Goal: Check status: Check status

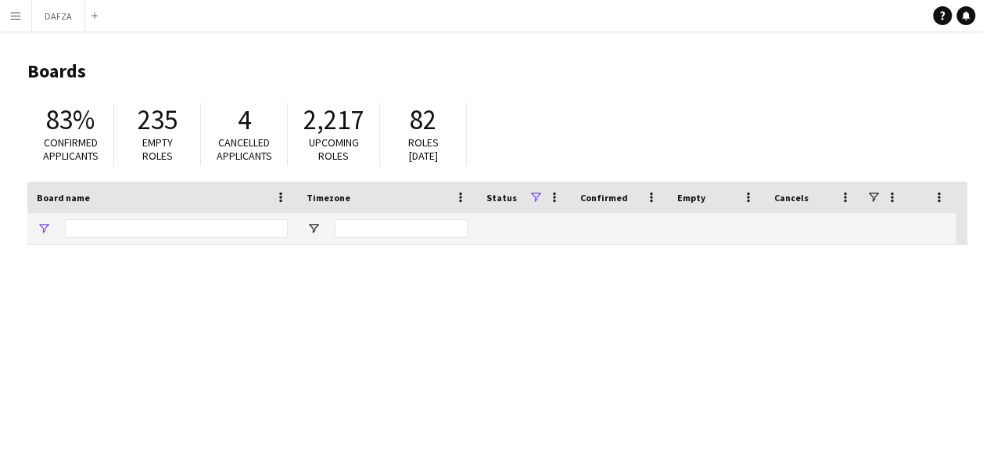
type input "***"
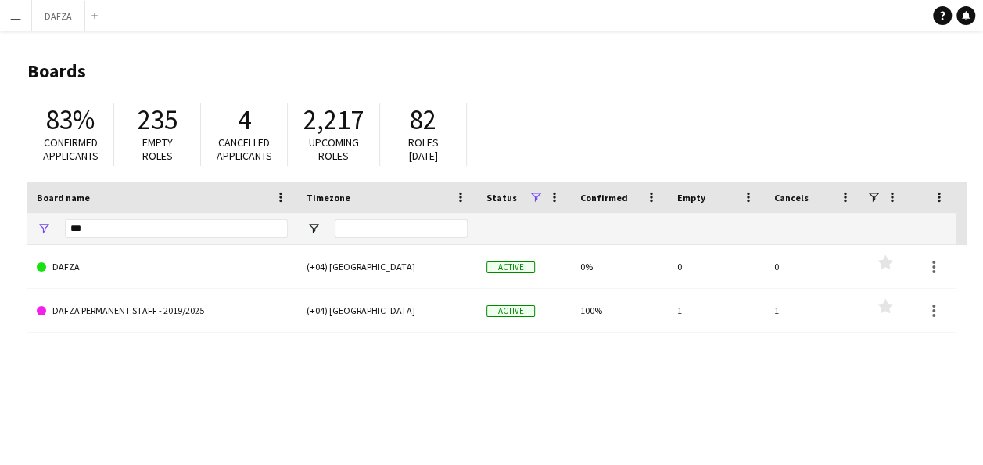
click at [9, 14] on button "Menu" at bounding box center [15, 15] width 31 height 31
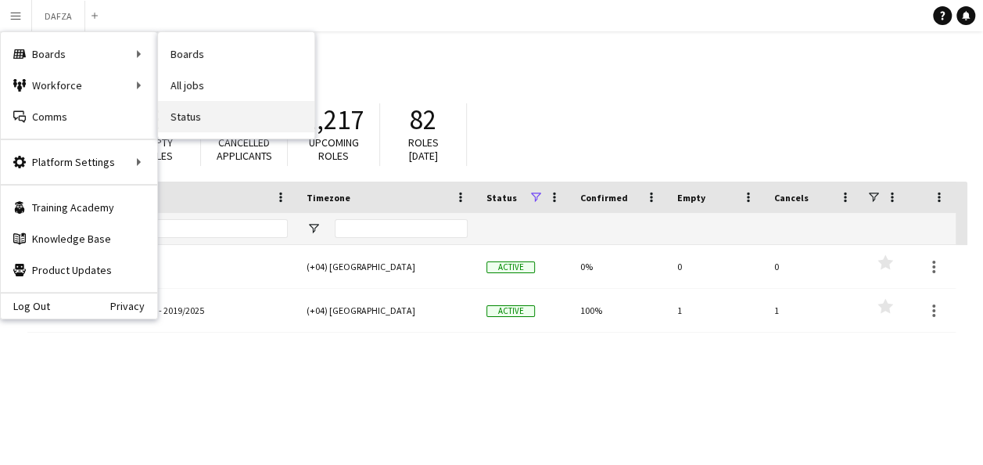
click at [245, 106] on link "Status" at bounding box center [236, 116] width 156 height 31
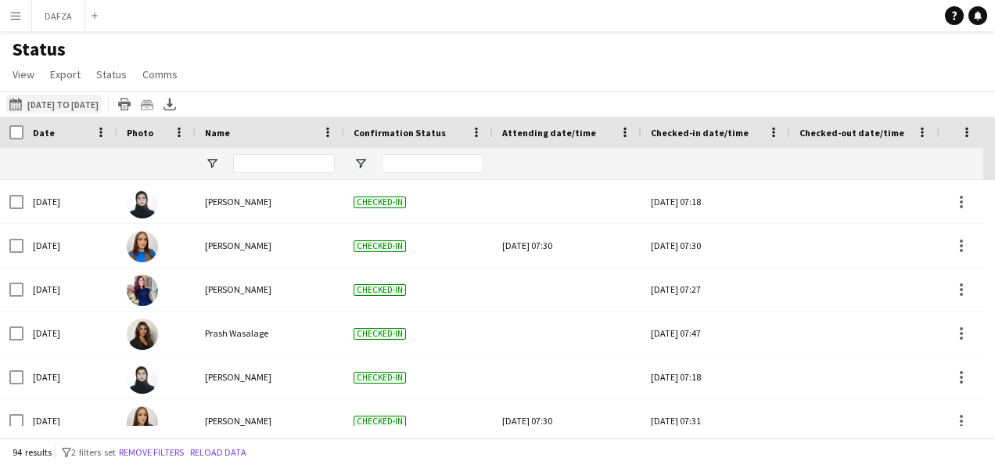
click at [78, 102] on button "[DATE] to [DATE] [DATE] to [DATE]" at bounding box center [53, 104] width 95 height 19
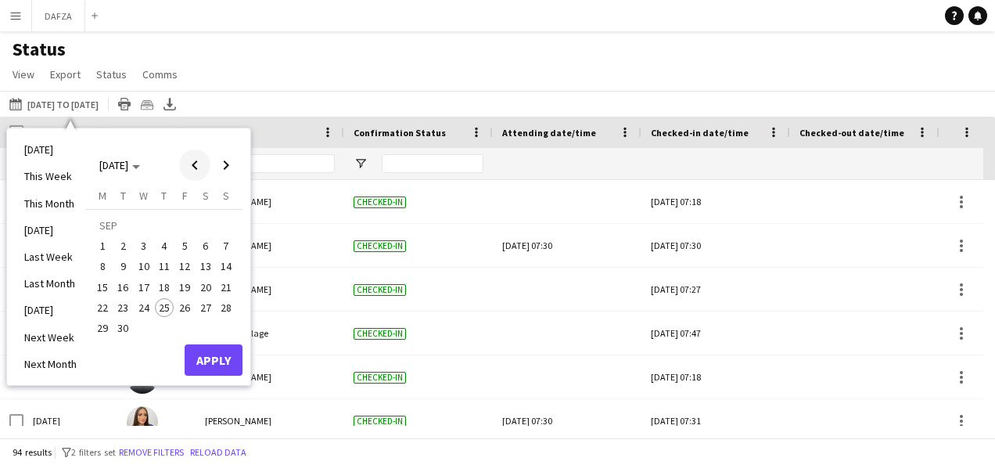
click at [189, 158] on span "Previous month" at bounding box center [194, 164] width 31 height 31
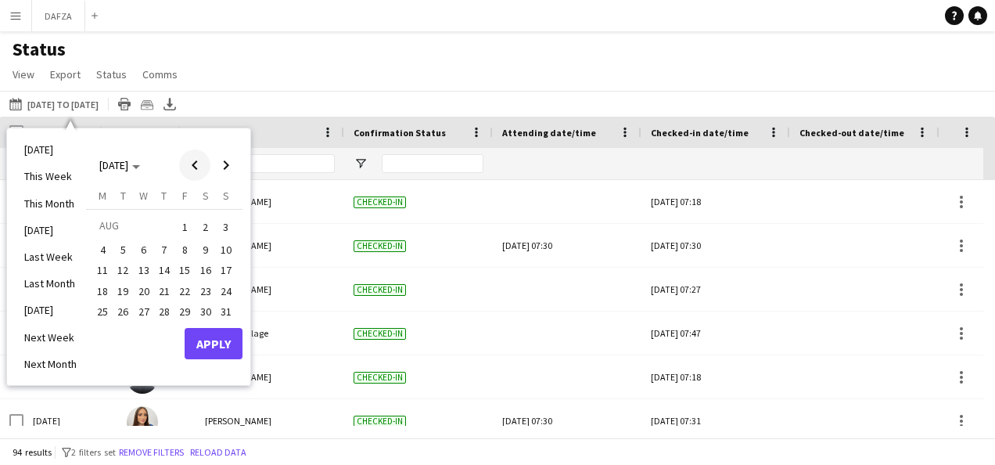
click at [191, 158] on span "Previous month" at bounding box center [194, 164] width 31 height 31
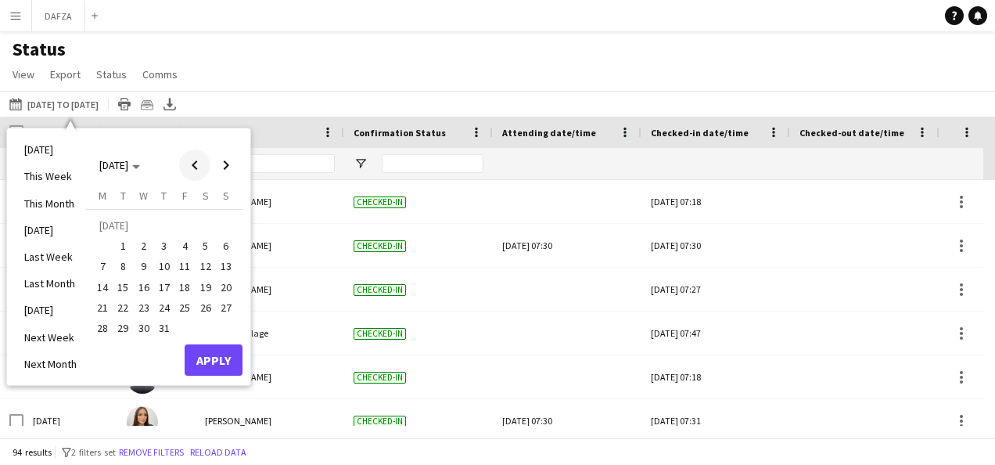
click at [191, 160] on span "Previous month" at bounding box center [194, 164] width 31 height 31
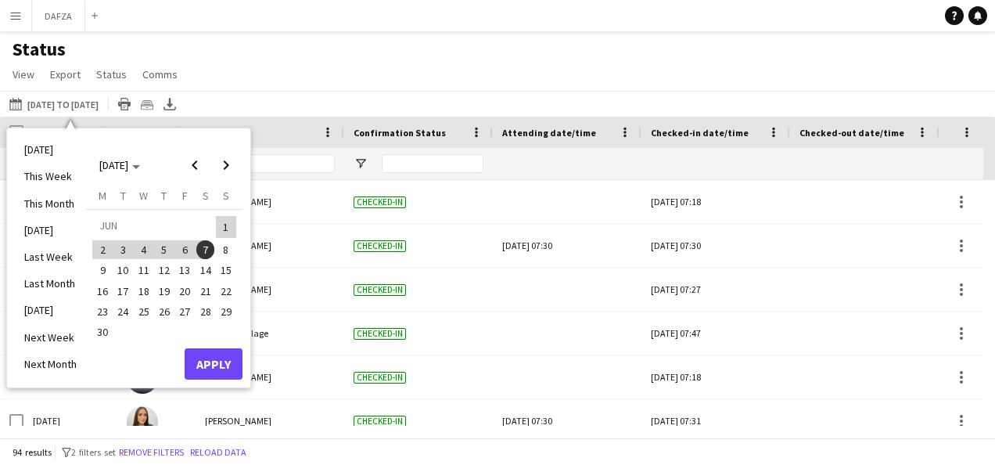
click at [220, 225] on span "1" at bounding box center [226, 227] width 19 height 22
click at [218, 310] on span "29" at bounding box center [226, 311] width 19 height 19
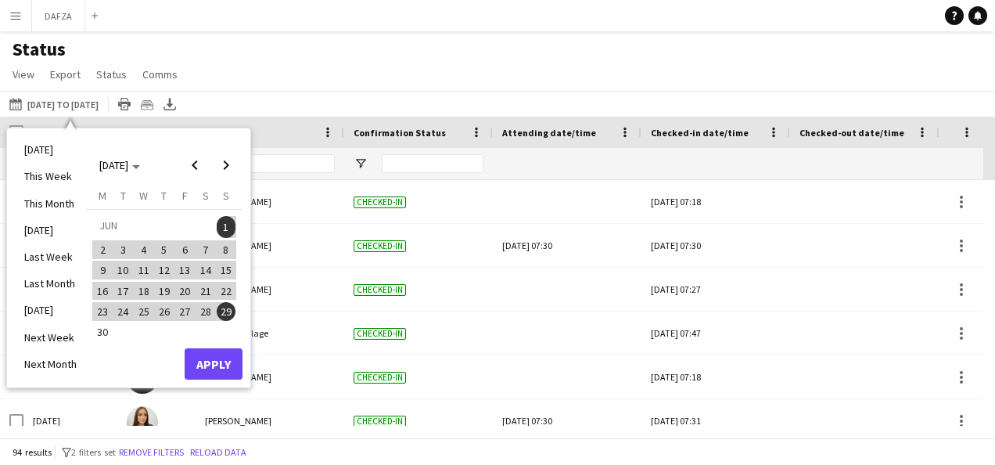
click at [109, 341] on button "30" at bounding box center [102, 331] width 20 height 20
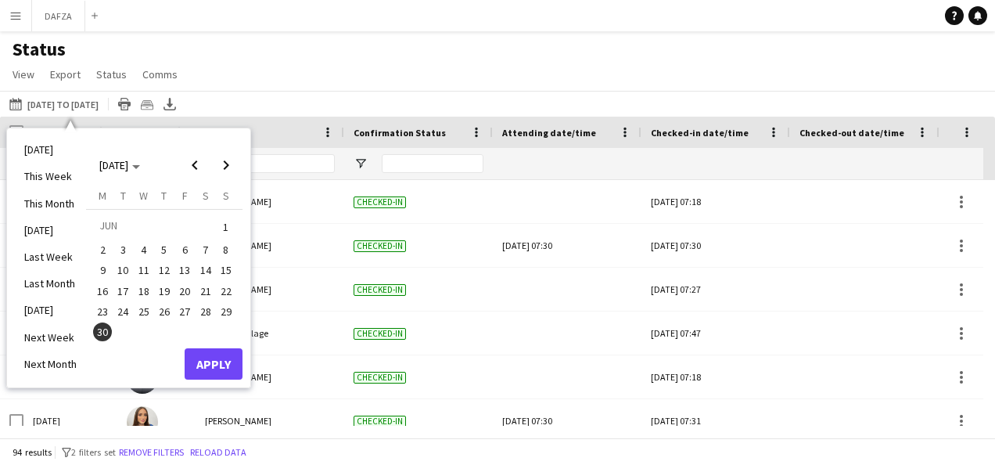
click at [219, 232] on span "1" at bounding box center [226, 227] width 19 height 22
click at [96, 324] on span "30" at bounding box center [102, 331] width 19 height 19
click at [93, 336] on button "30" at bounding box center [102, 331] width 20 height 20
click at [99, 329] on span "30" at bounding box center [102, 331] width 19 height 19
click at [198, 236] on td "JUN" at bounding box center [154, 227] width 124 height 24
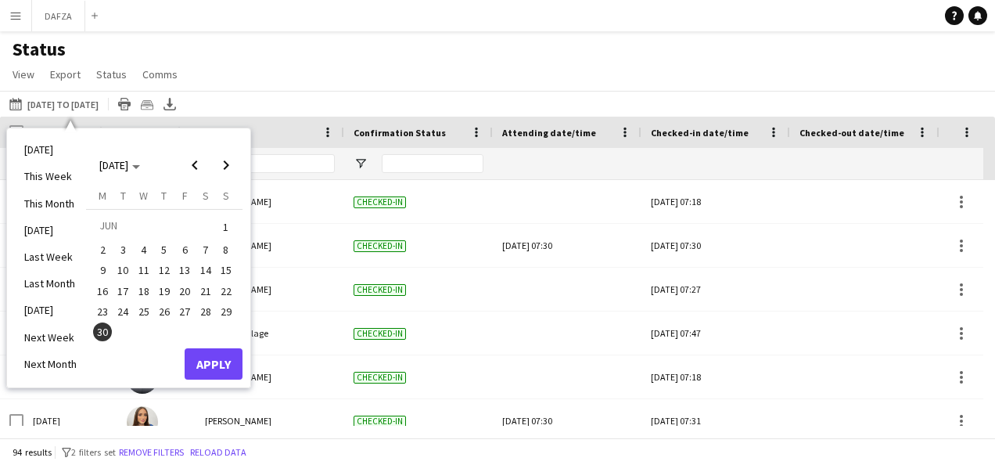
click at [219, 222] on span "1" at bounding box center [226, 227] width 19 height 22
click at [104, 330] on span "30" at bounding box center [102, 331] width 19 height 19
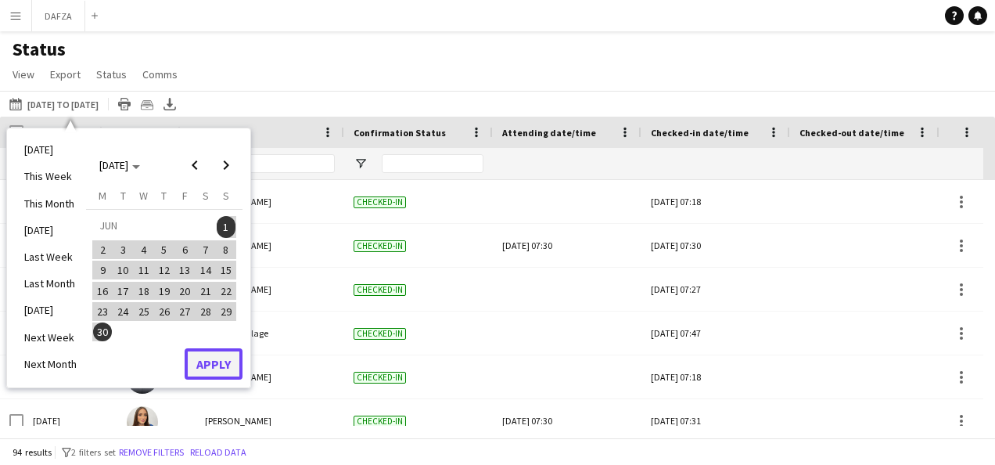
click at [213, 360] on button "Apply" at bounding box center [214, 363] width 58 height 31
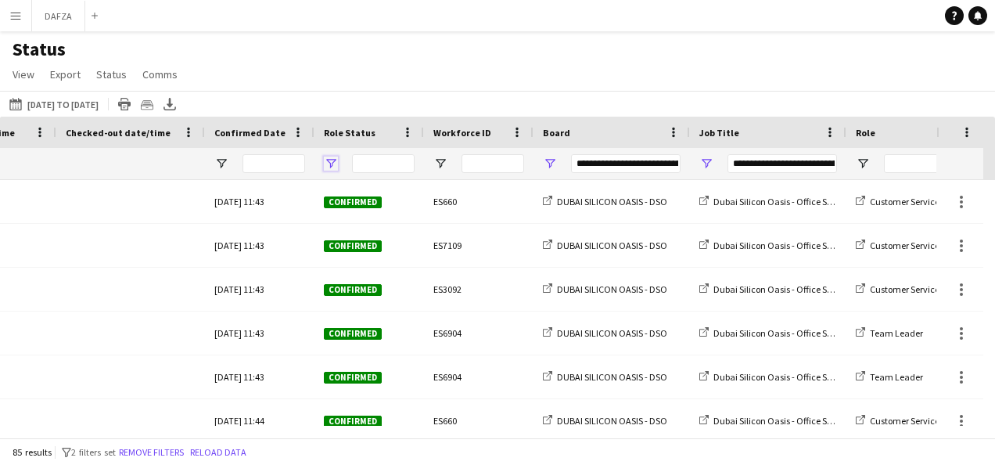
click at [325, 160] on span "Open Filter Menu" at bounding box center [331, 163] width 14 height 14
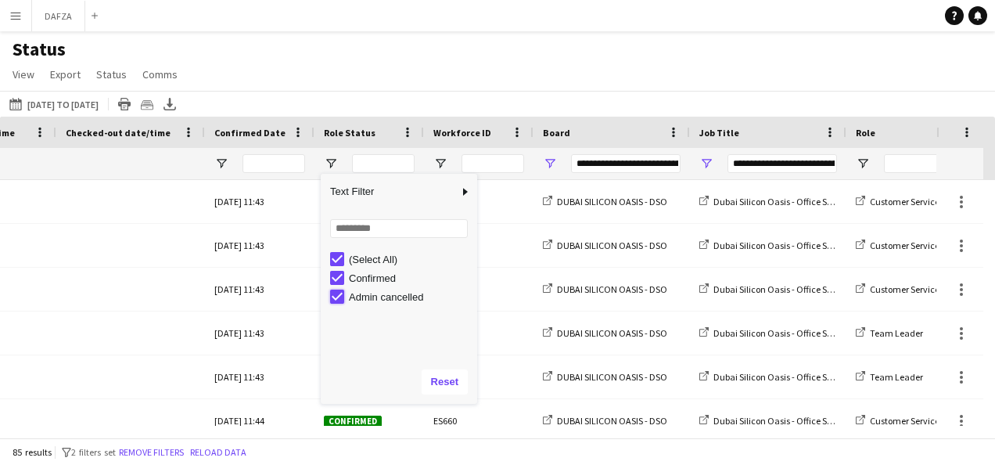
type input "**********"
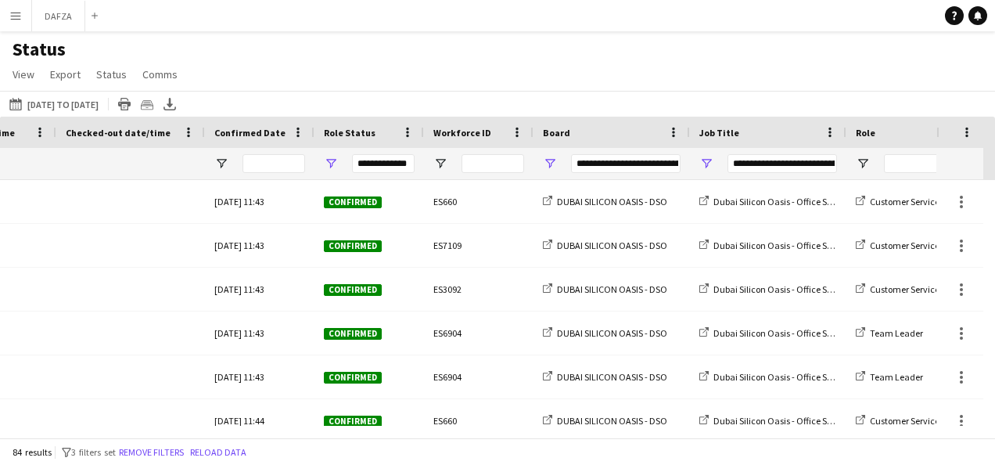
click at [429, 464] on html "Menu Boards Boards Boards All jobs Status Workforce Workforce My Workforce Recr…" at bounding box center [497, 232] width 995 height 465
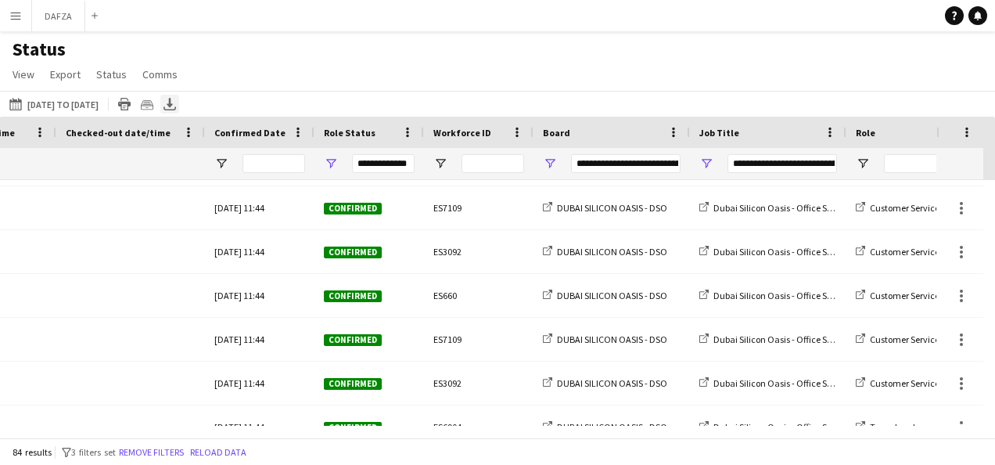
click at [176, 103] on icon "Export XLSX" at bounding box center [169, 104] width 13 height 13
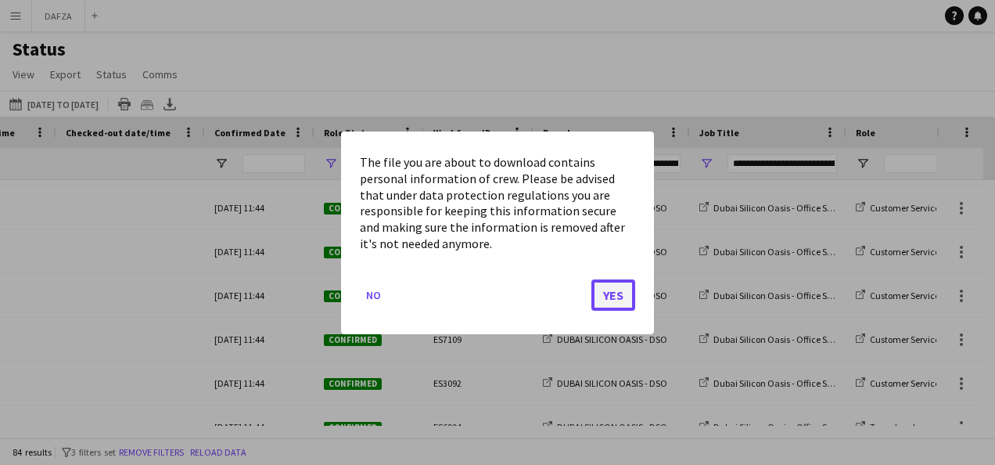
click at [624, 292] on button "Yes" at bounding box center [613, 293] width 44 height 31
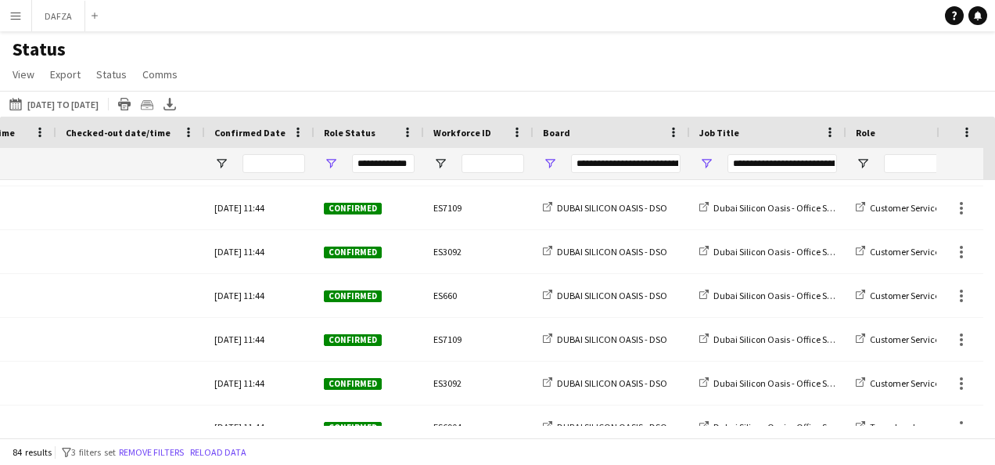
click at [516, 83] on div "Status View Views Default view New view Update view Delete view Edit name Custo…" at bounding box center [497, 64] width 995 height 53
